Goal: Information Seeking & Learning: Check status

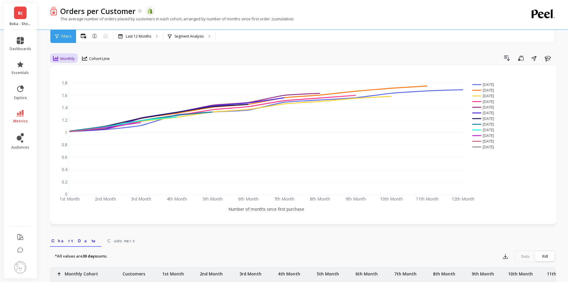
click at [70, 56] on span "Monthly" at bounding box center [67, 59] width 15 height 6
click at [93, 56] on span "Cohort Line" at bounding box center [99, 59] width 21 height 6
click at [100, 72] on div "Cohort Grid" at bounding box center [101, 72] width 34 height 6
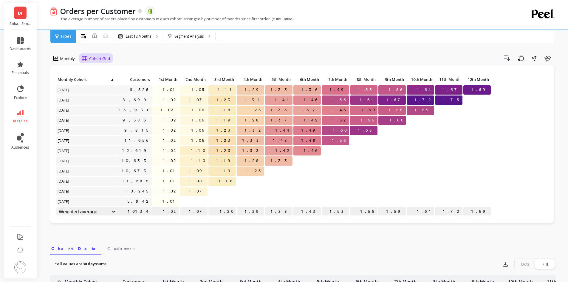
click at [95, 57] on span "Cohort Grid" at bounding box center [99, 59] width 21 height 6
click at [103, 56] on span "Cohort Grid" at bounding box center [99, 59] width 21 height 6
click at [105, 85] on div "Cohort Line" at bounding box center [101, 83] width 34 height 6
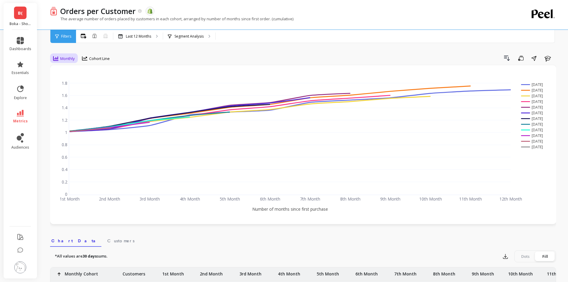
click at [73, 57] on span "Monthly" at bounding box center [67, 59] width 15 height 6
